Goal: Information Seeking & Learning: Learn about a topic

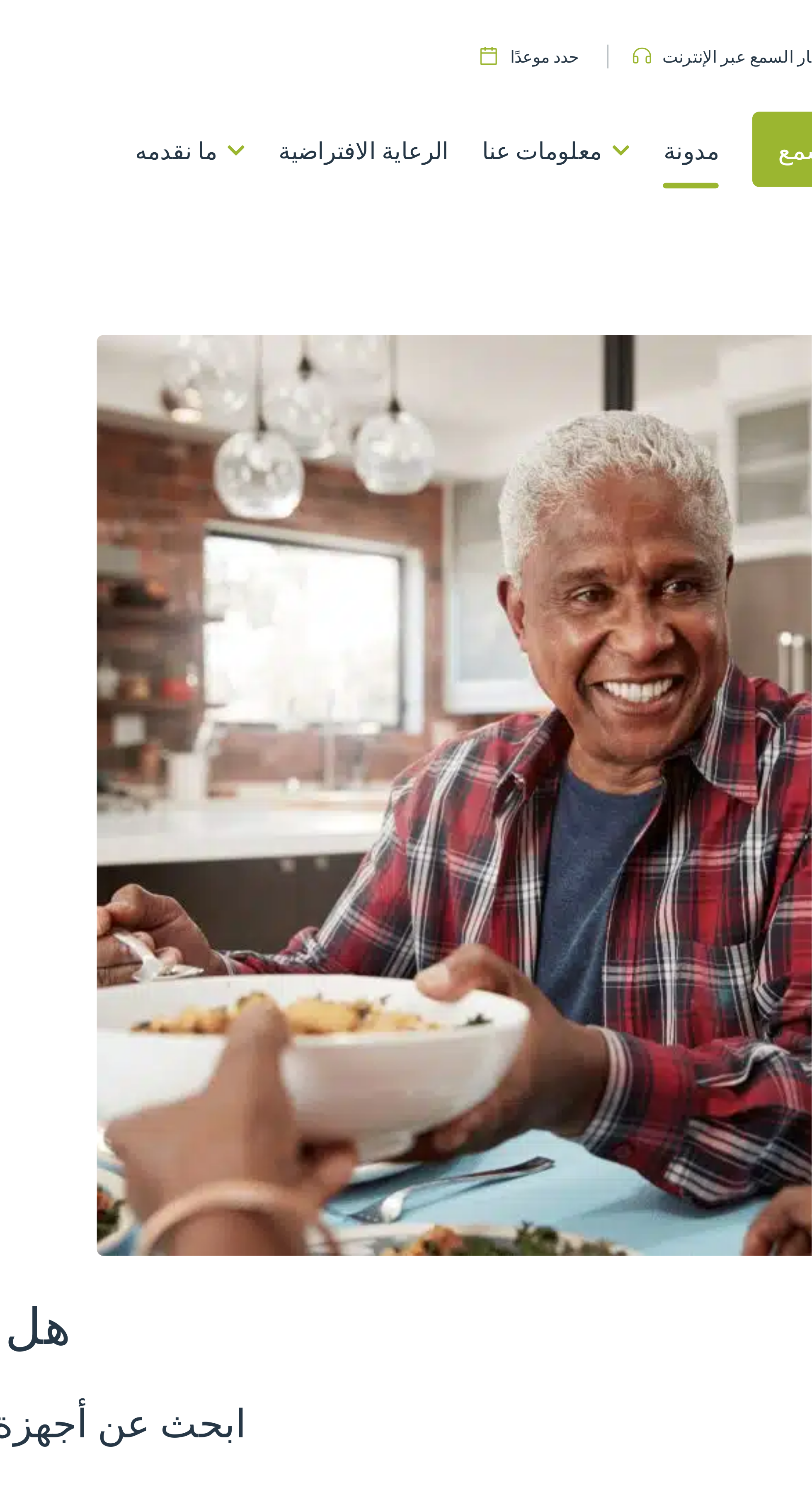
click at [442, 41] on font "ما نقدمه" at bounding box center [430, 44] width 24 height 10
click at [0, 0] on link "أجهزة السمع والعلاج" at bounding box center [0, 0] width 0 height 0
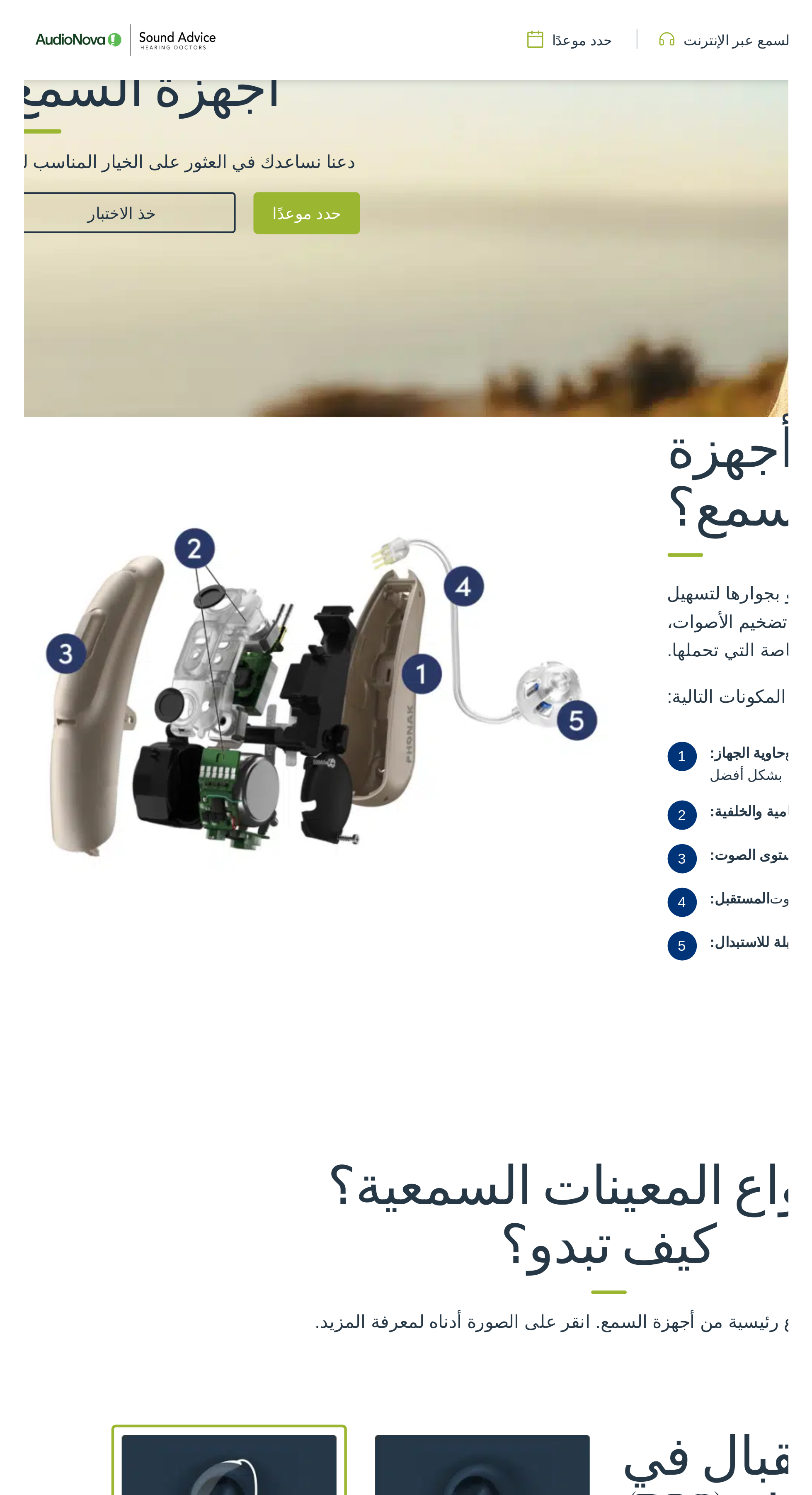
scroll to position [133, 0]
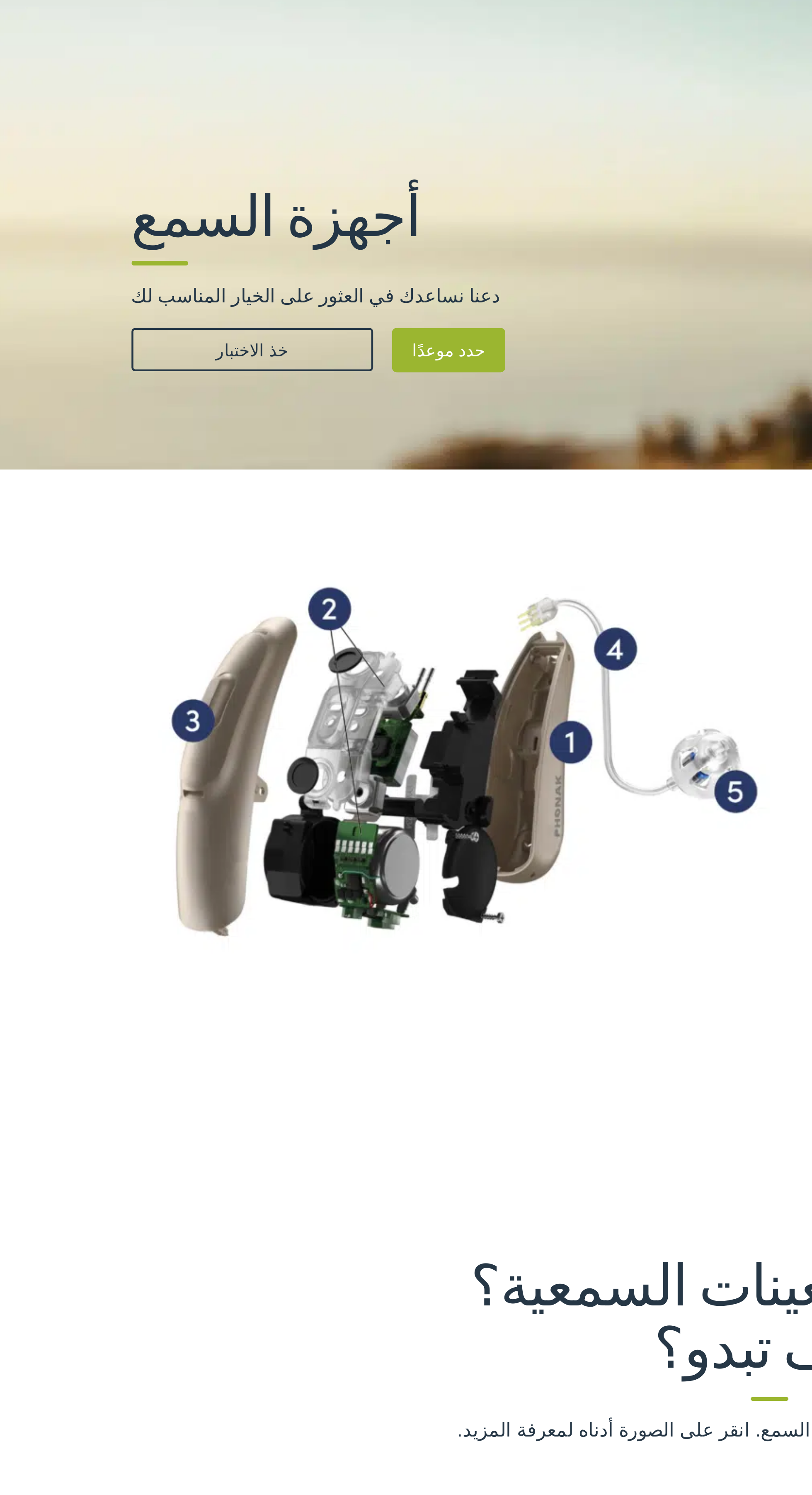
click at [200, 132] on img at bounding box center [406, 65] width 812 height 282
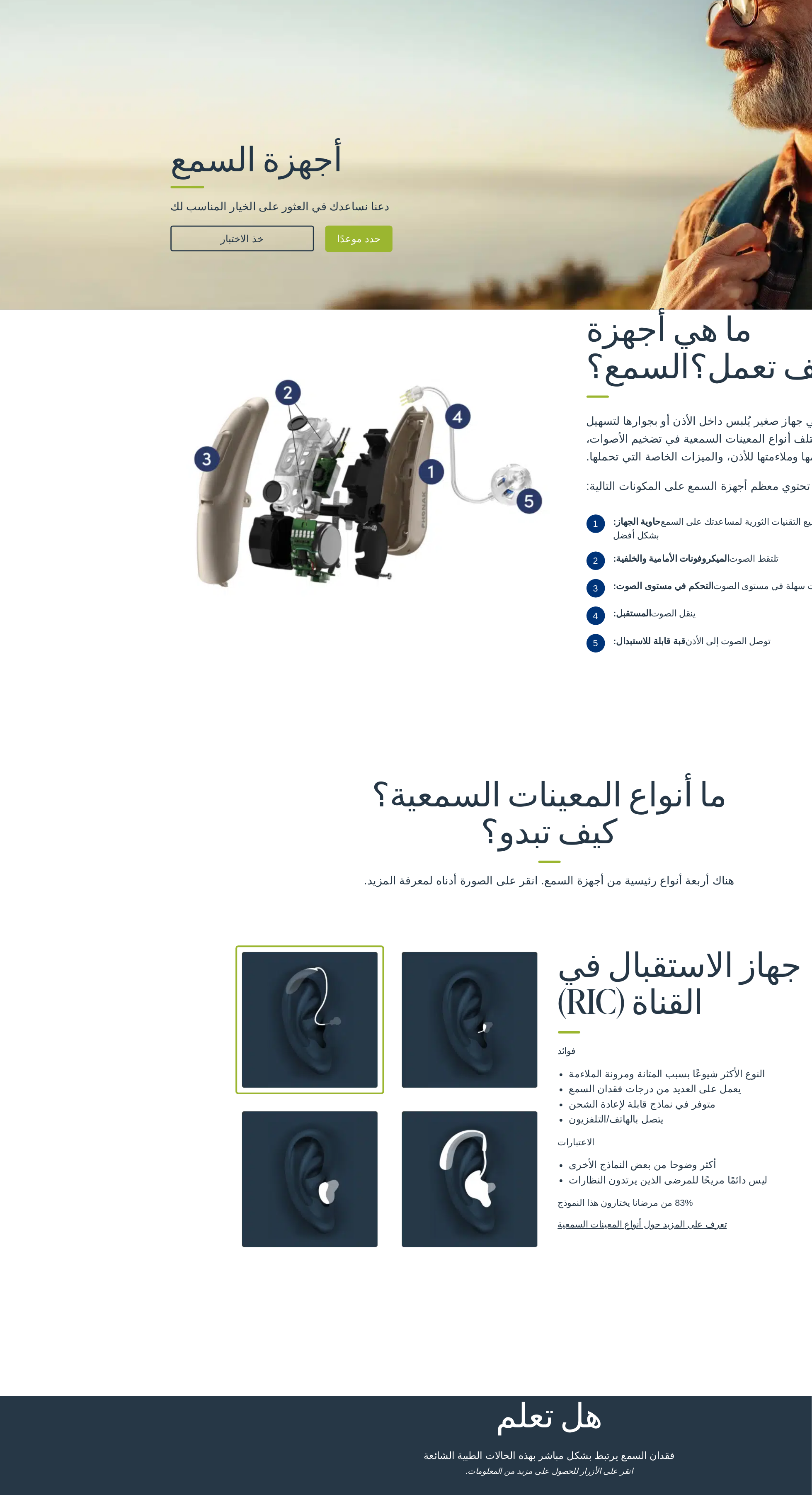
scroll to position [0, 0]
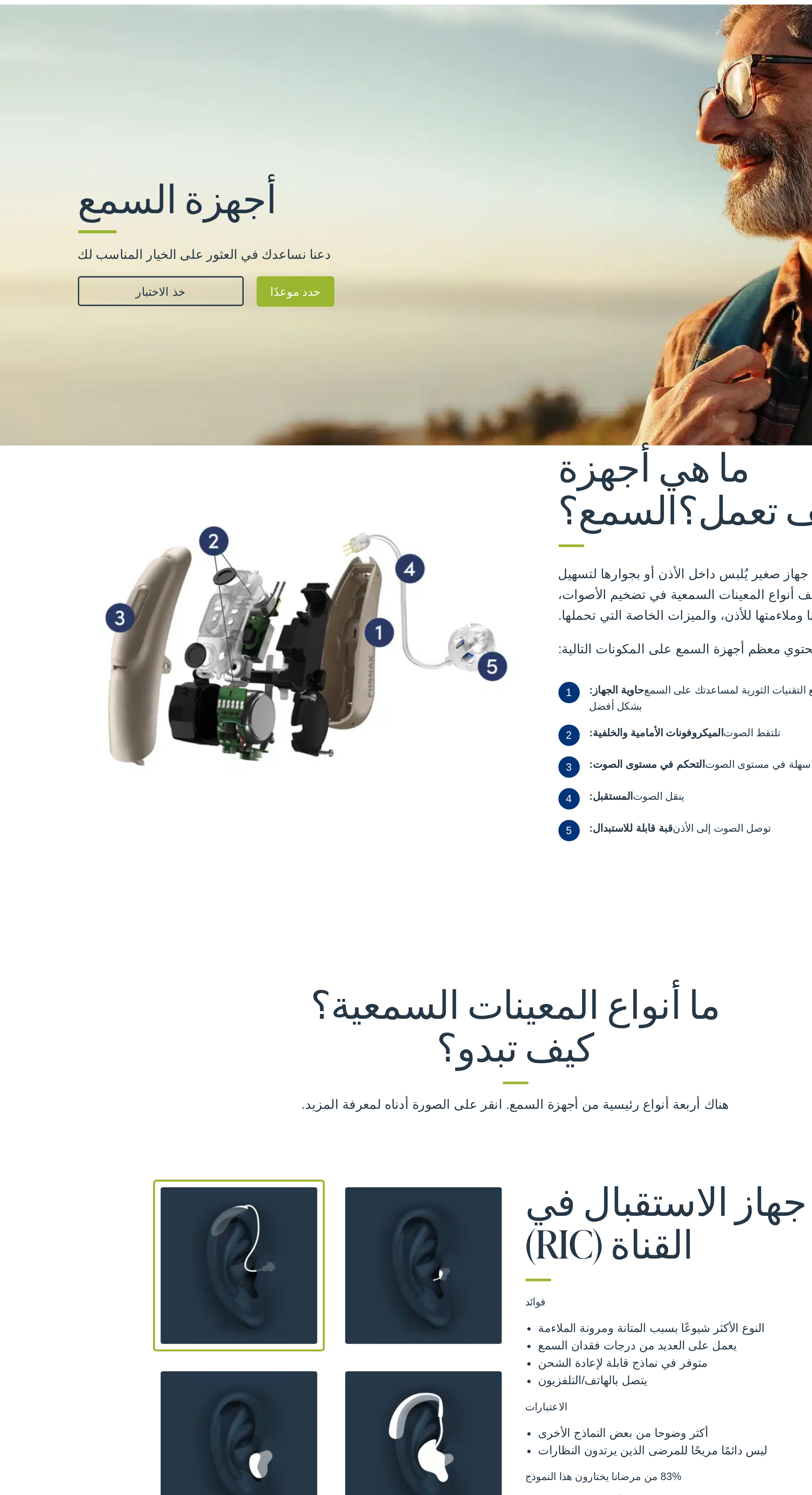
click at [195, 285] on link "خذ الاختبار" at bounding box center [179, 287] width 106 height 19
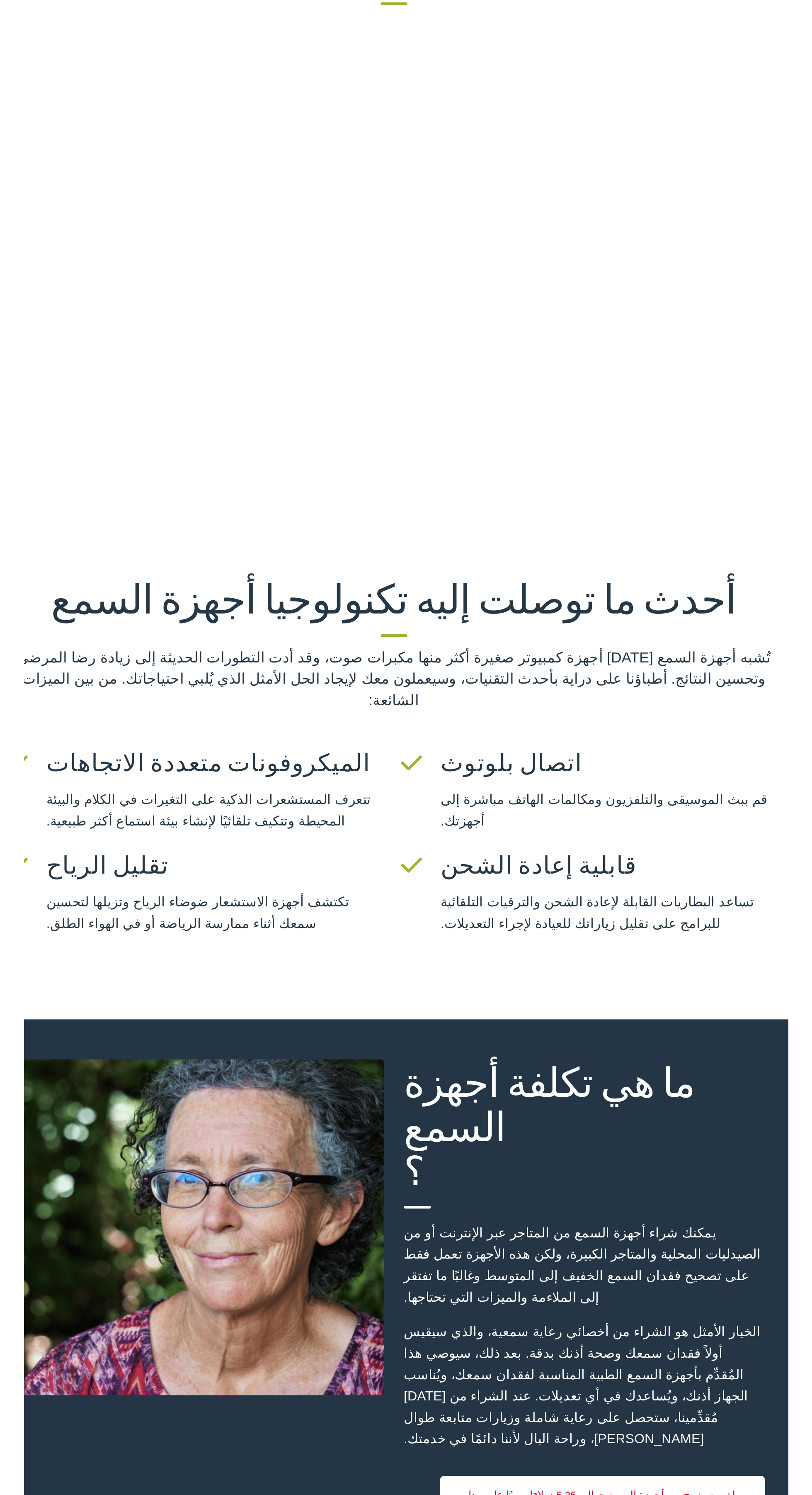
scroll to position [1113, 0]
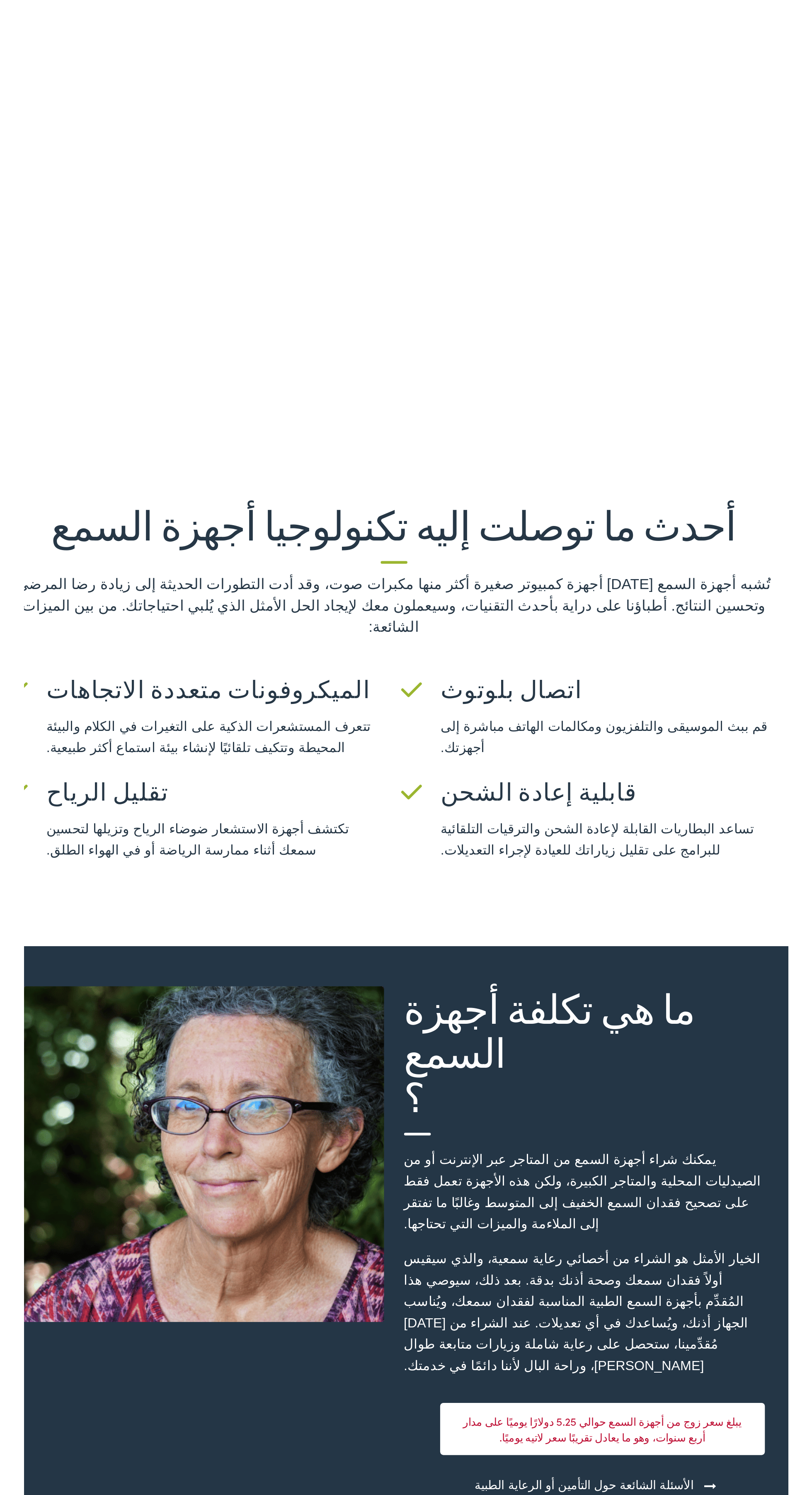
click at [509, 1265] on font "ما هي تكلفة أجهزة السمع" at bounding box center [503, 1255] width 181 height 62
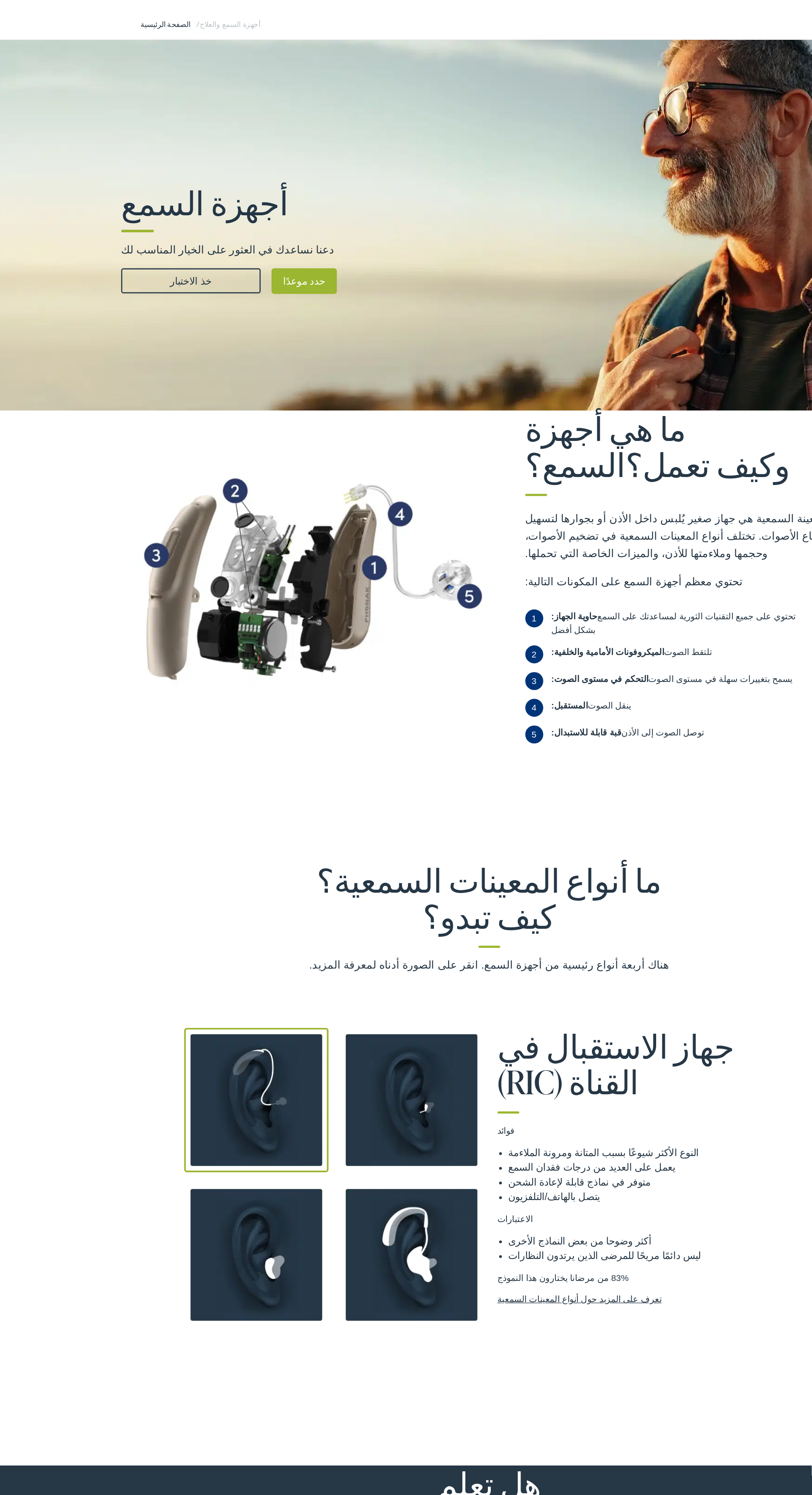
scroll to position [0, 0]
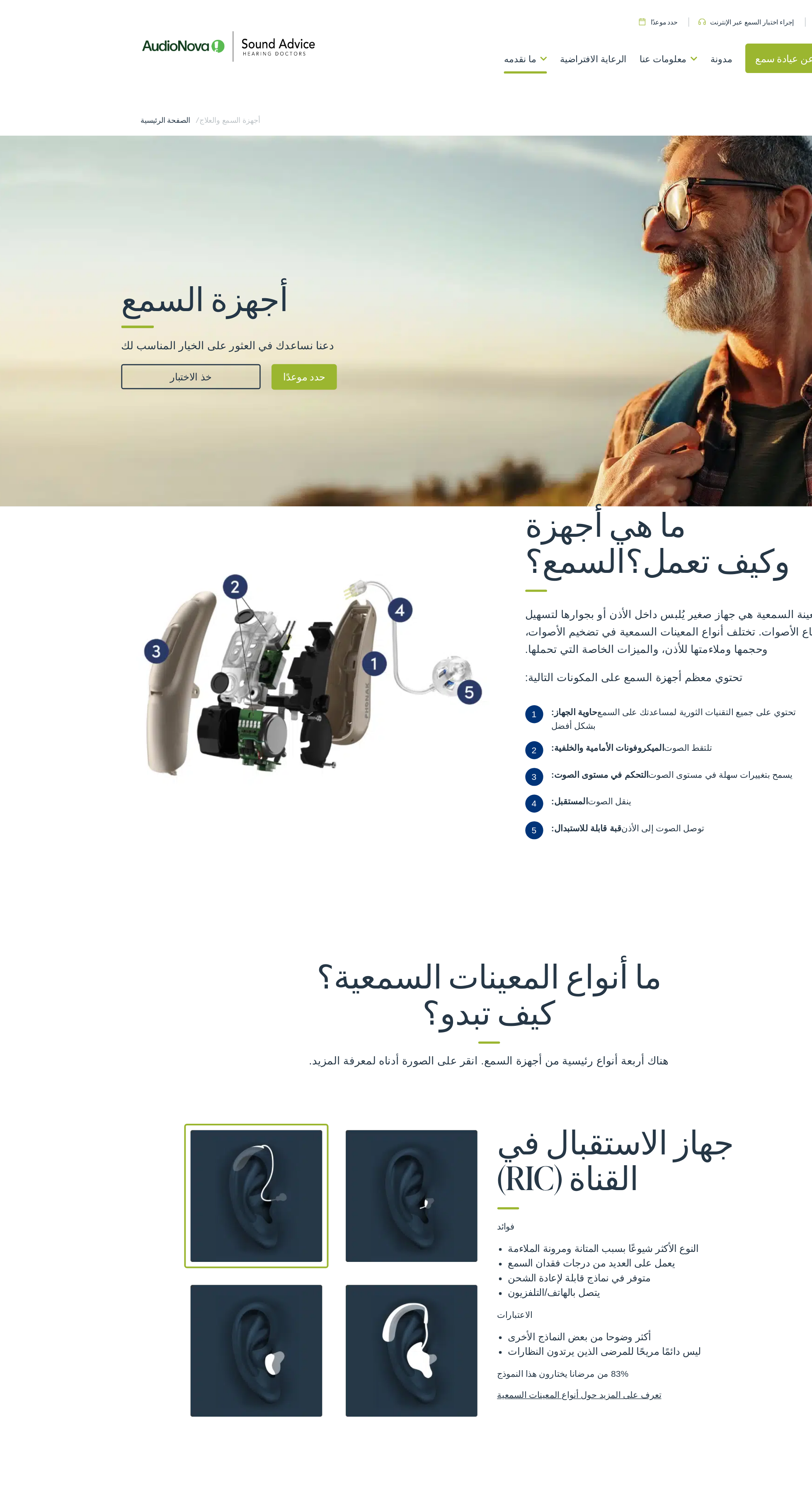
click at [199, 283] on link "خذ الاختبار" at bounding box center [179, 287] width 106 height 19
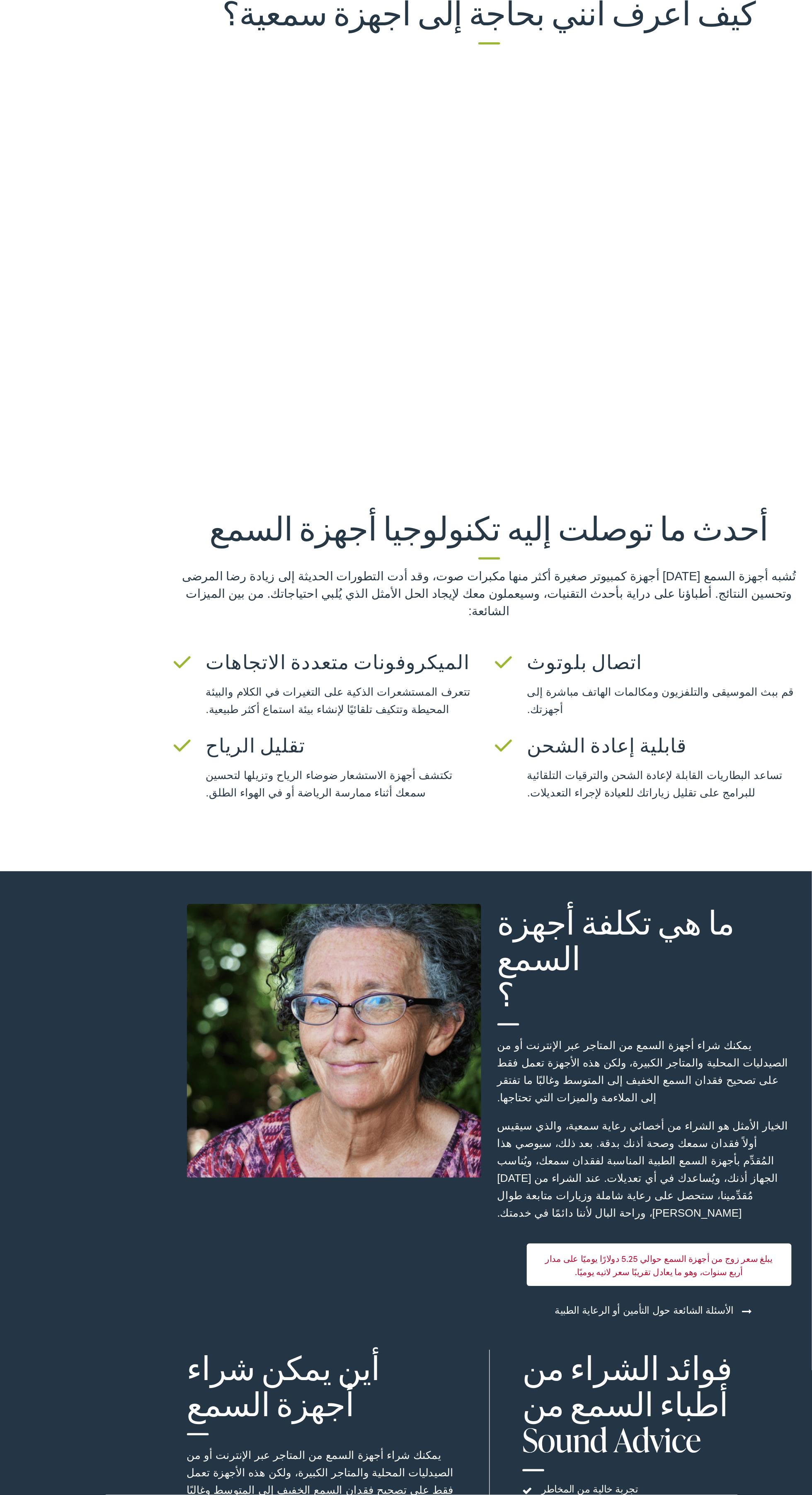
scroll to position [1252, 0]
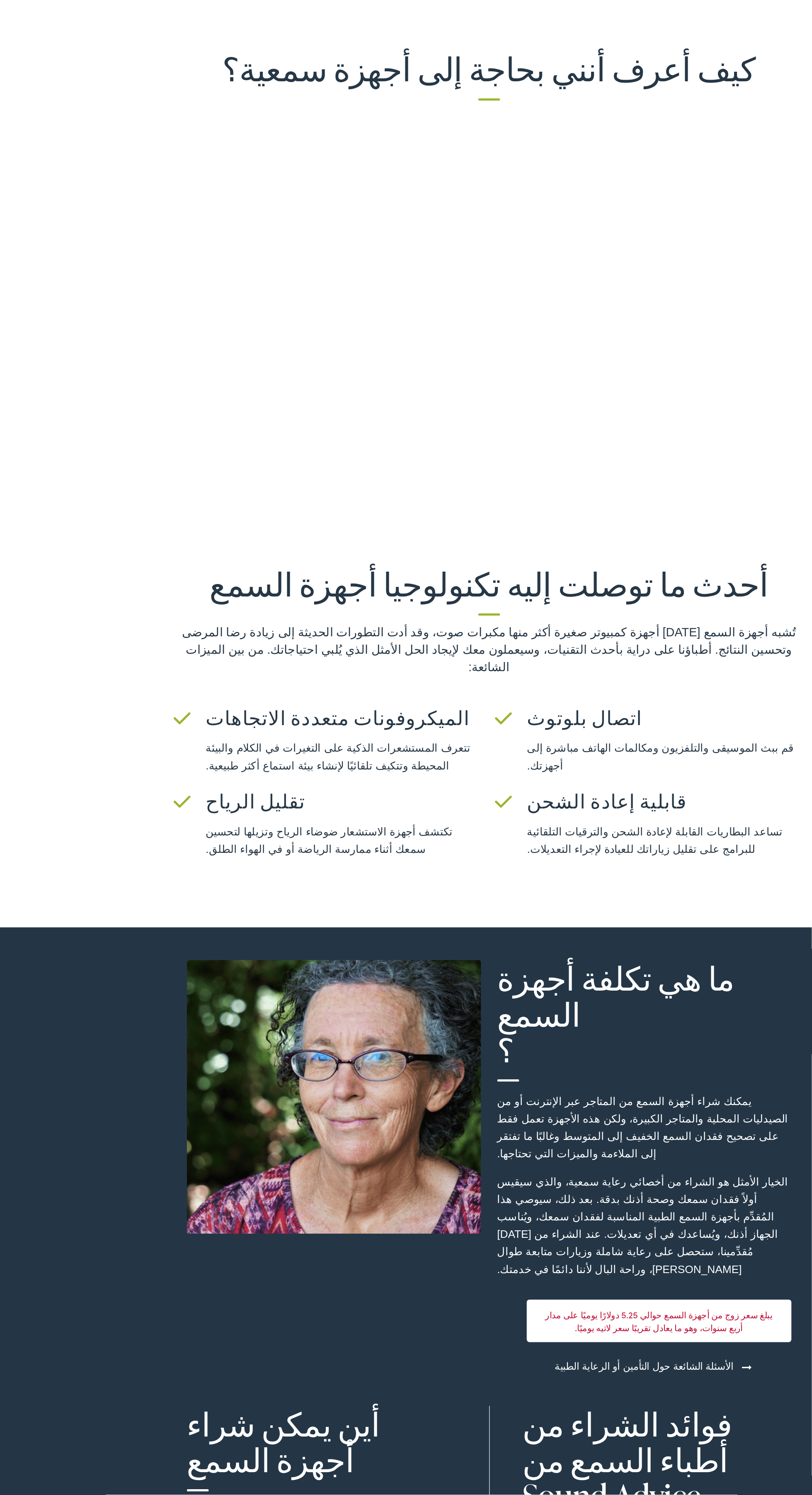
click at [291, 986] on font "تكتشف أجهزة الاستشعار ضوضاء الرياح وتزيلها لتحسين سمعك أثناء ممارسة الرياضة أو …" at bounding box center [285, 997] width 188 height 23
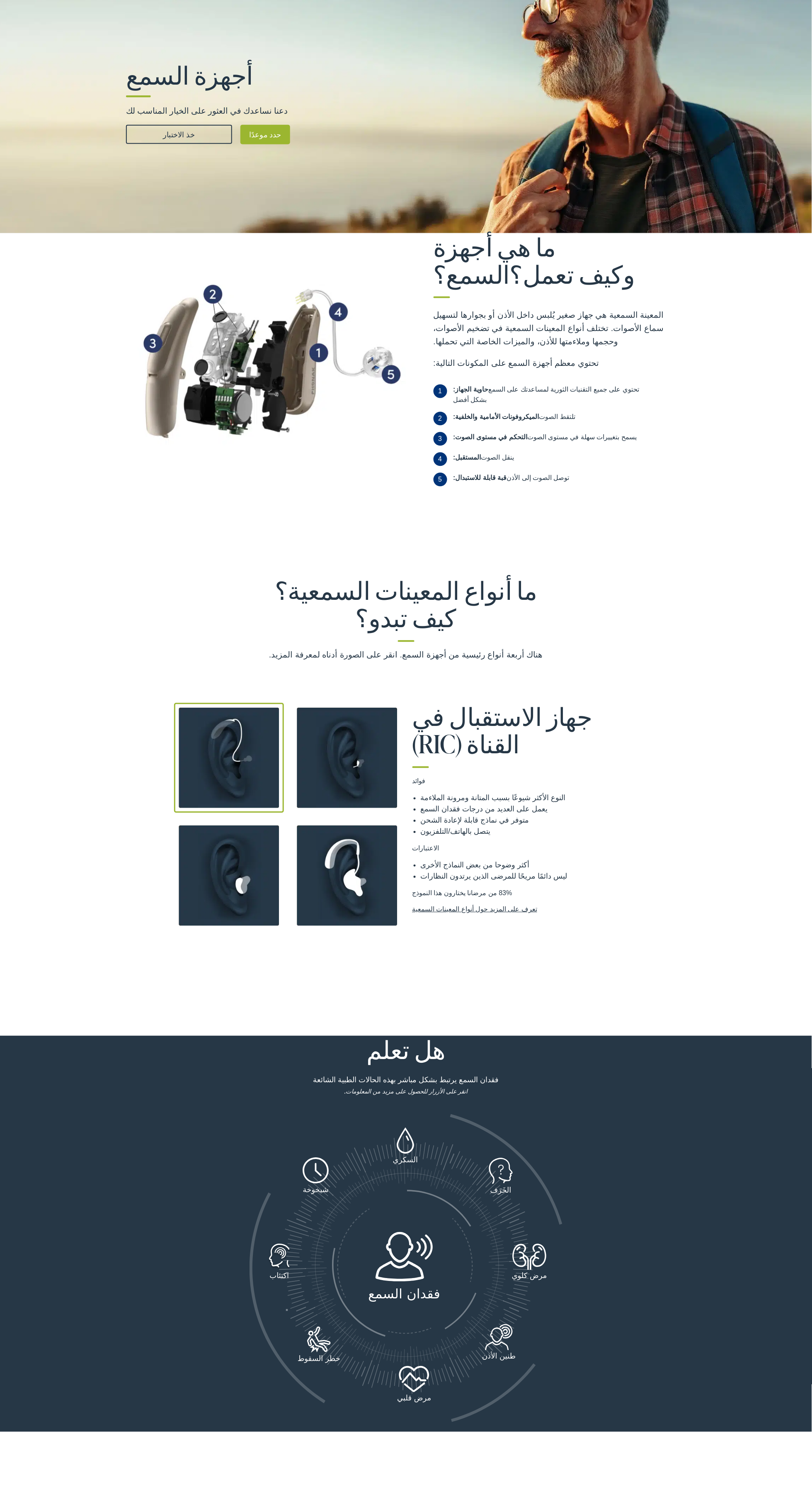
scroll to position [0, 0]
